Goal: Check status: Check status

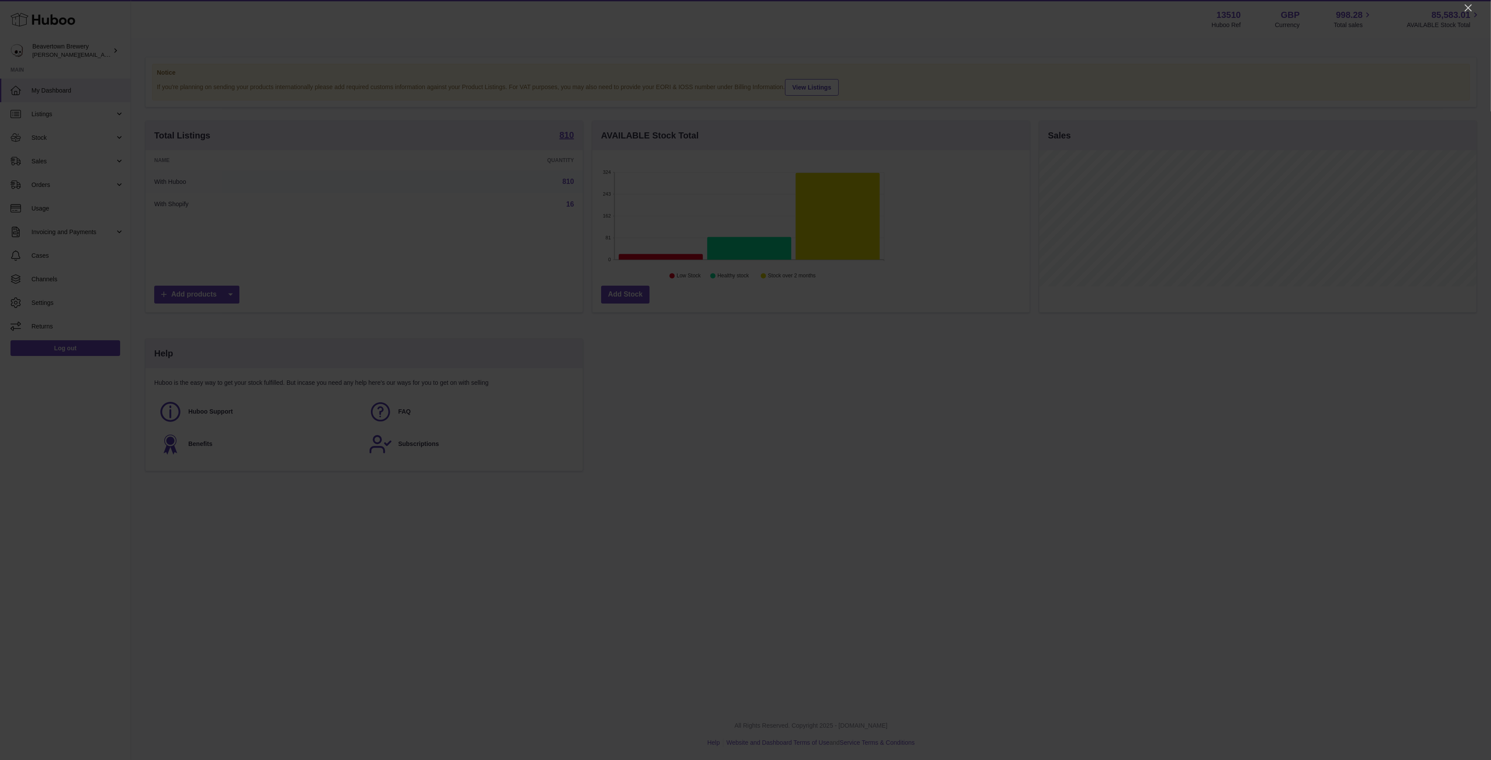
scroll to position [136, 437]
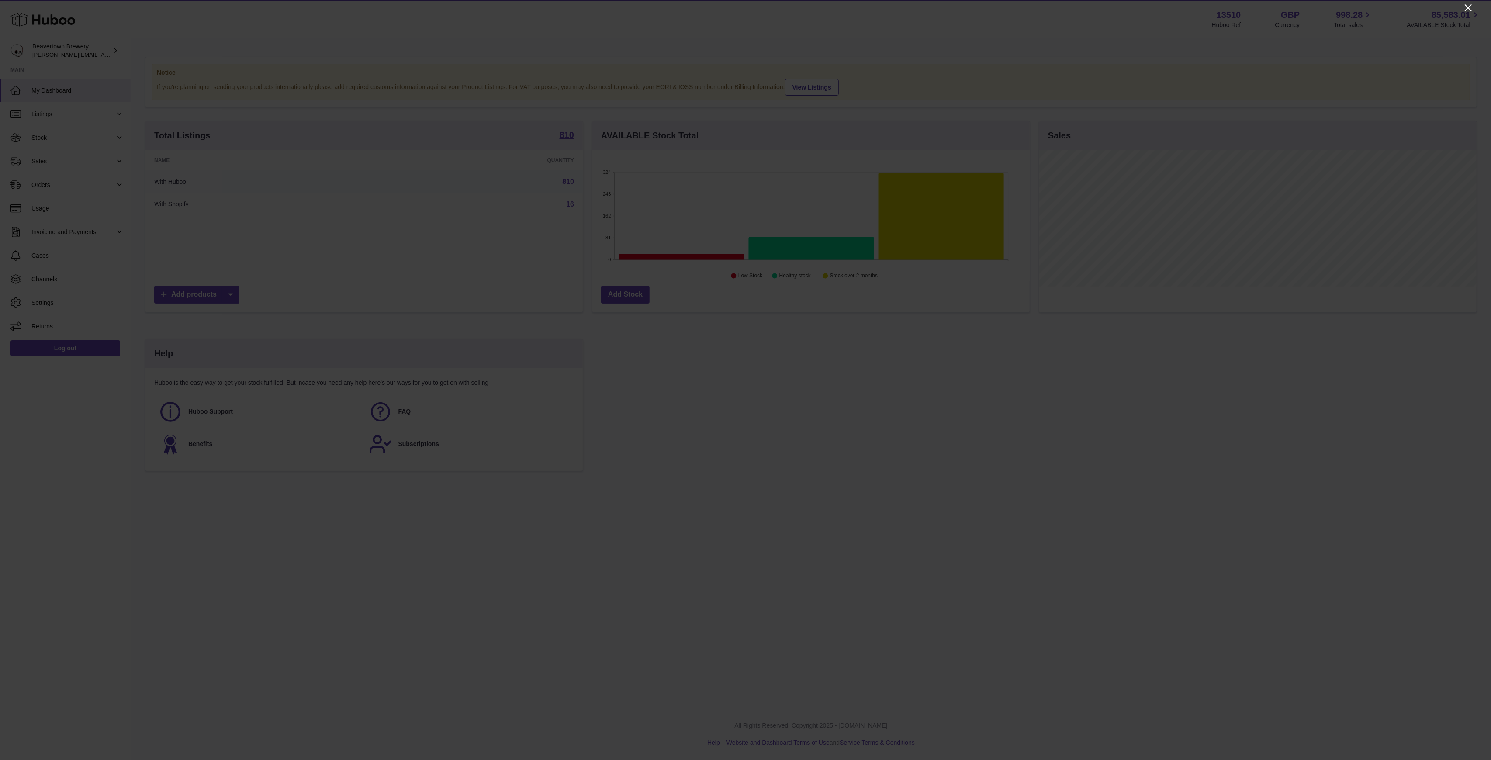
click at [1118, 7] on icon "Close" at bounding box center [1468, 8] width 10 height 10
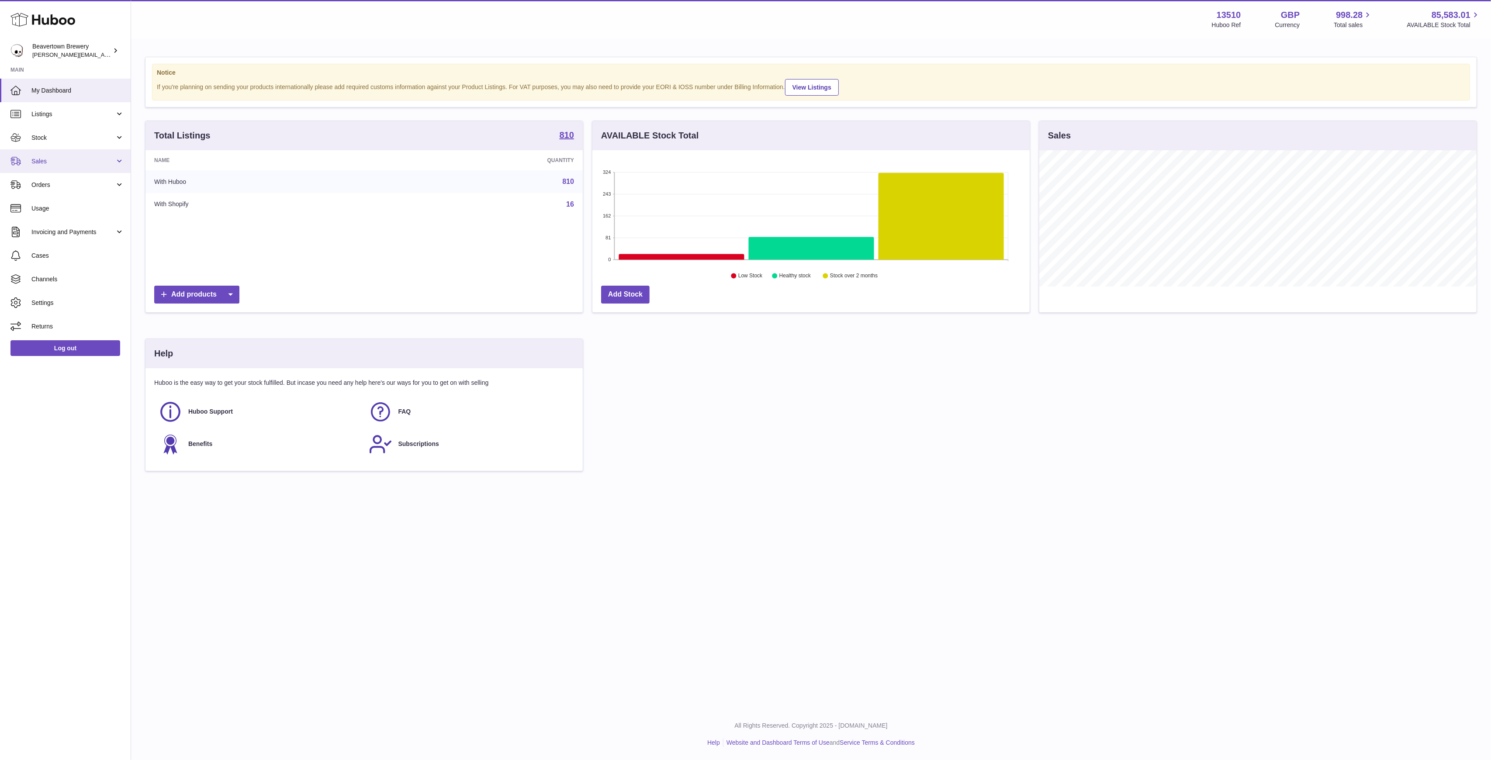
click at [72, 167] on link "Sales" at bounding box center [65, 161] width 131 height 24
click at [76, 173] on link "Sales" at bounding box center [65, 183] width 131 height 21
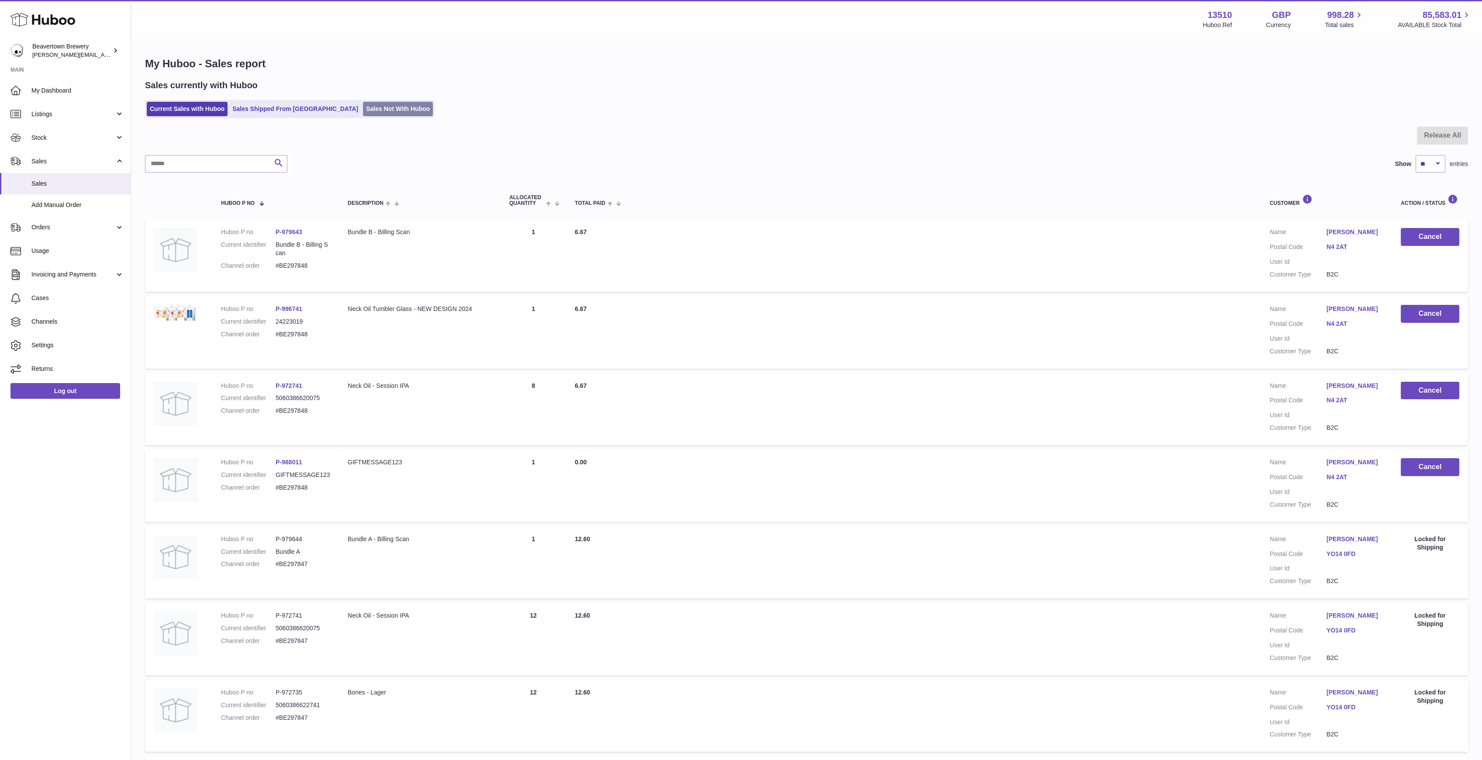
click at [368, 114] on link "Sales Not With Huboo" at bounding box center [398, 109] width 70 height 14
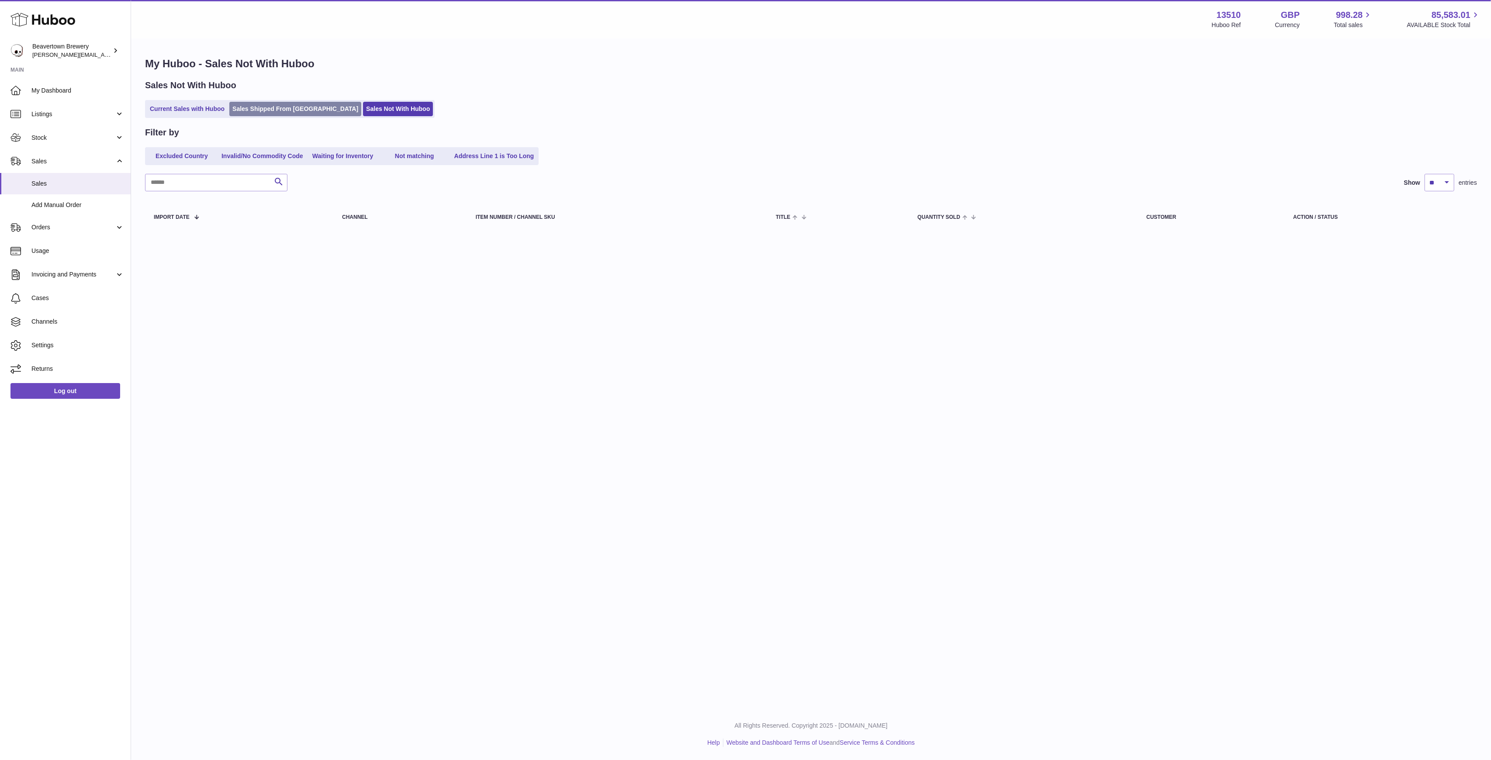
click at [301, 113] on link "Sales Shipped From [GEOGRAPHIC_DATA]" at bounding box center [295, 109] width 132 height 14
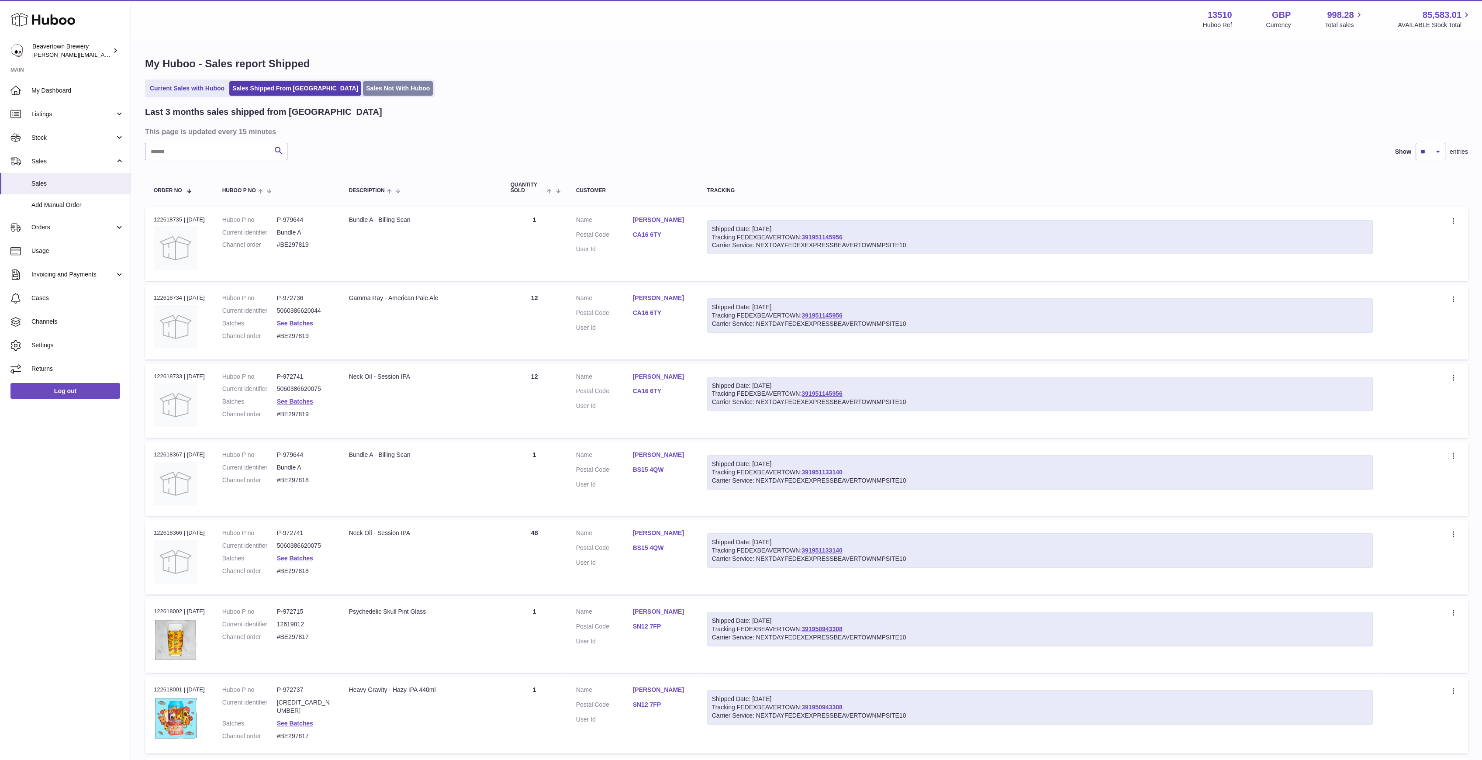
click at [370, 96] on link "Sales Not With Huboo" at bounding box center [398, 88] width 70 height 14
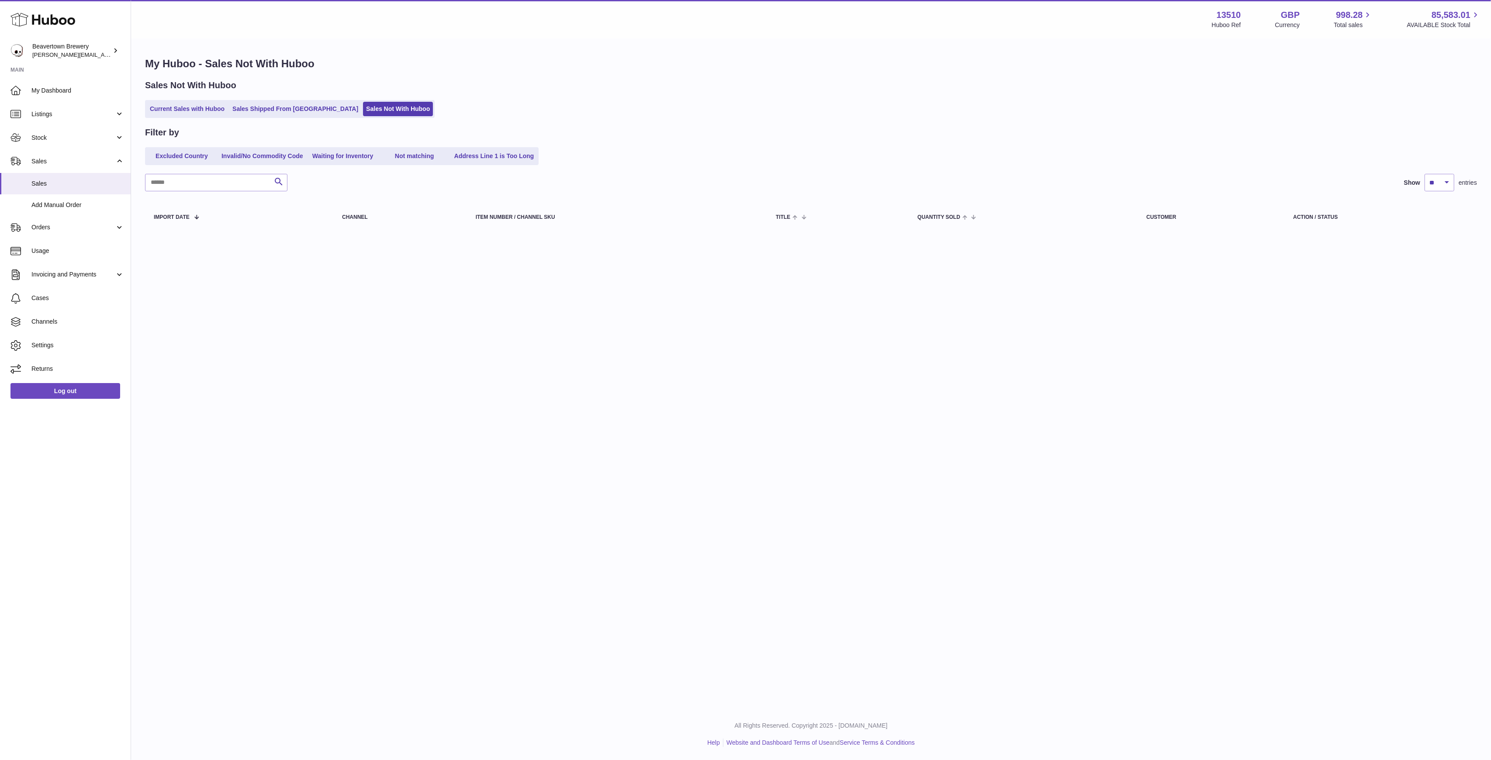
click at [300, 97] on div "Sales Not With Huboo Current Sales with Huboo Sales Shipped From Huboo Sales No…" at bounding box center [811, 99] width 1332 height 38
click at [259, 106] on link "Sales Shipped From [GEOGRAPHIC_DATA]" at bounding box center [295, 109] width 132 height 14
